Goal: Task Accomplishment & Management: Complete application form

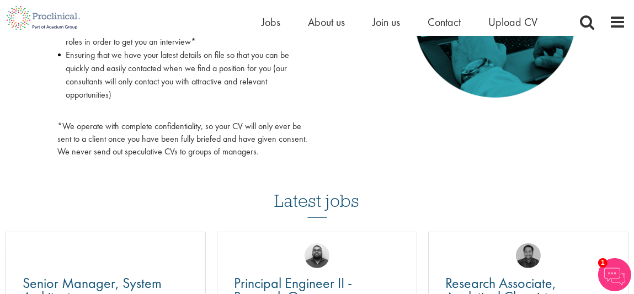
scroll to position [618, 0]
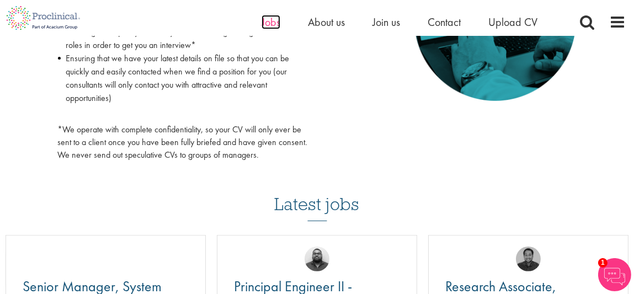
click at [270, 26] on span "Jobs" at bounding box center [270, 22] width 19 height 14
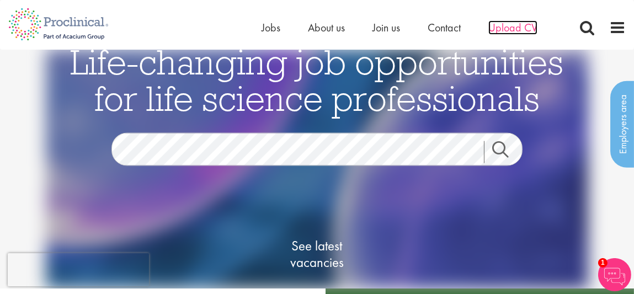
click at [522, 33] on span "Upload CV" at bounding box center [512, 27] width 49 height 14
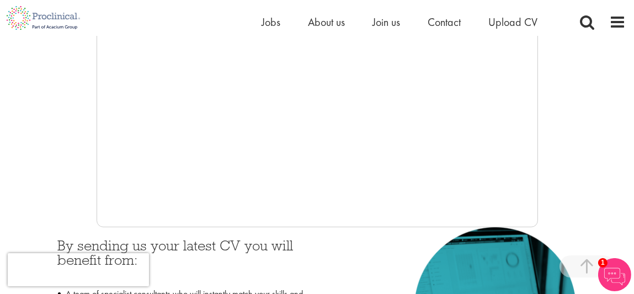
scroll to position [323, 0]
